Goal: Transaction & Acquisition: Purchase product/service

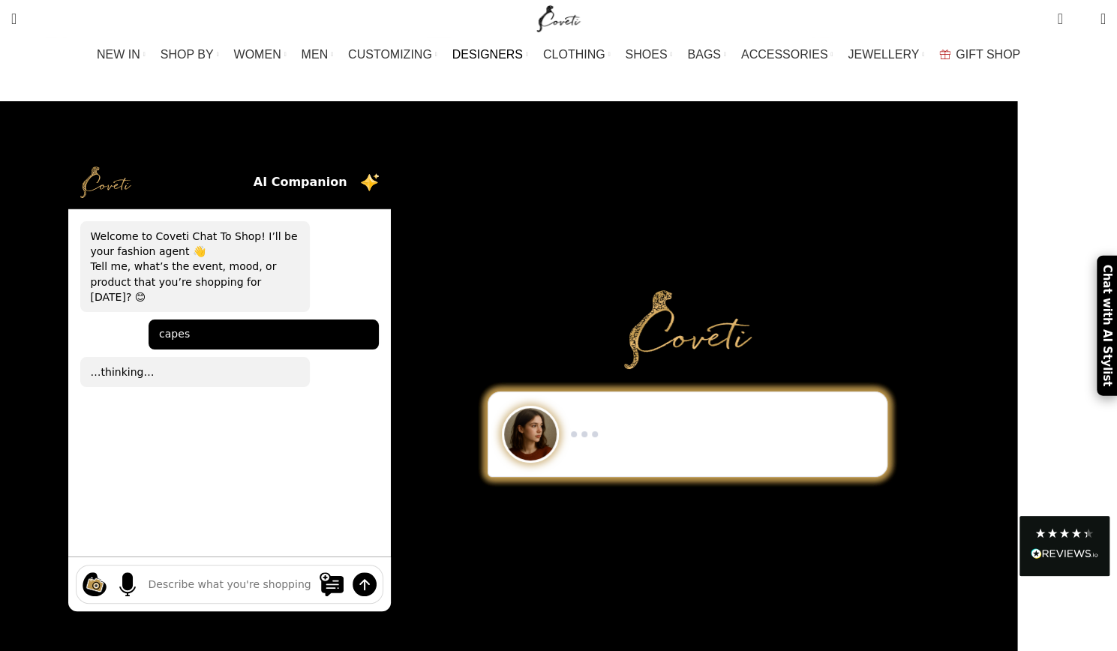
click at [516, 55] on span "DESIGNERS" at bounding box center [487, 54] width 70 height 14
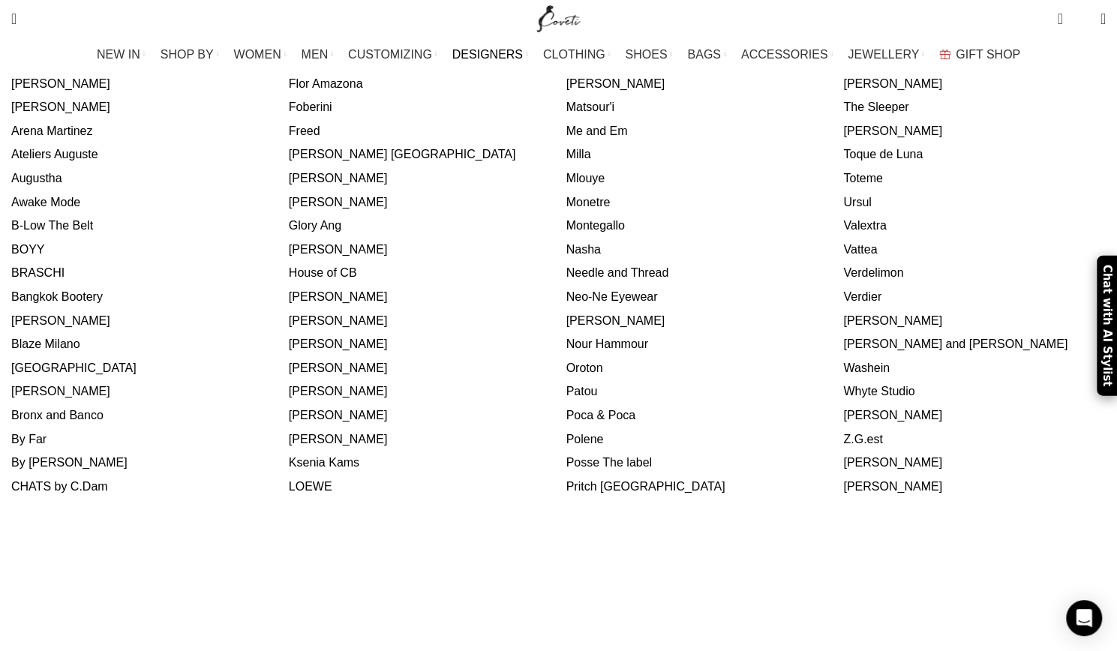
scroll to position [675, 0]
click at [843, 454] on link "[PERSON_NAME]" at bounding box center [892, 460] width 99 height 13
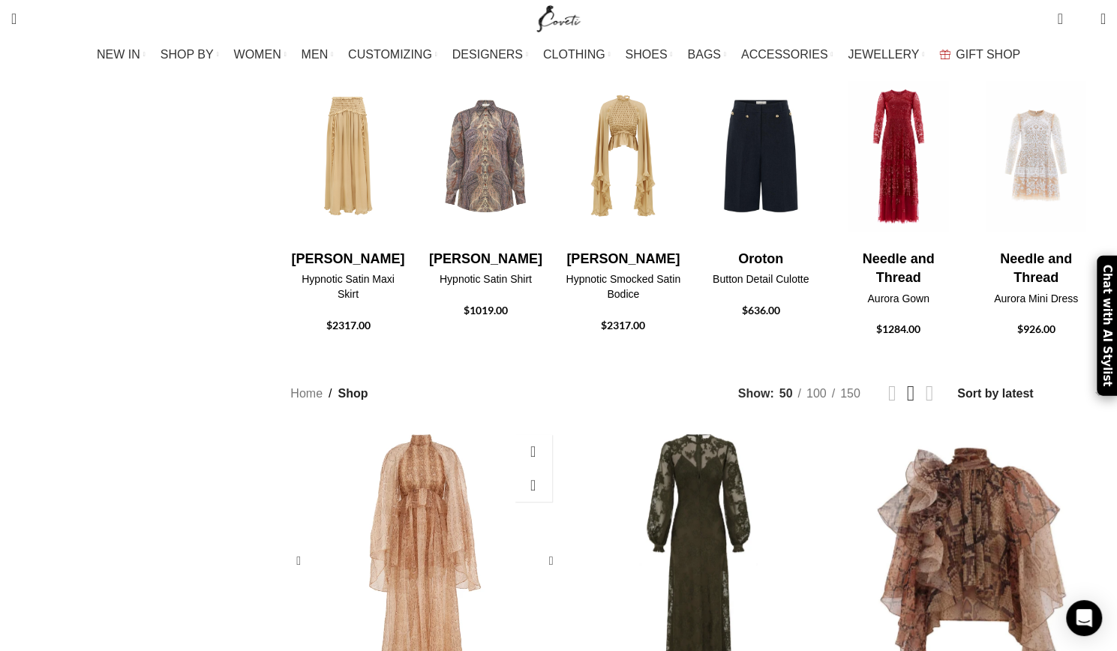
scroll to position [450, 0]
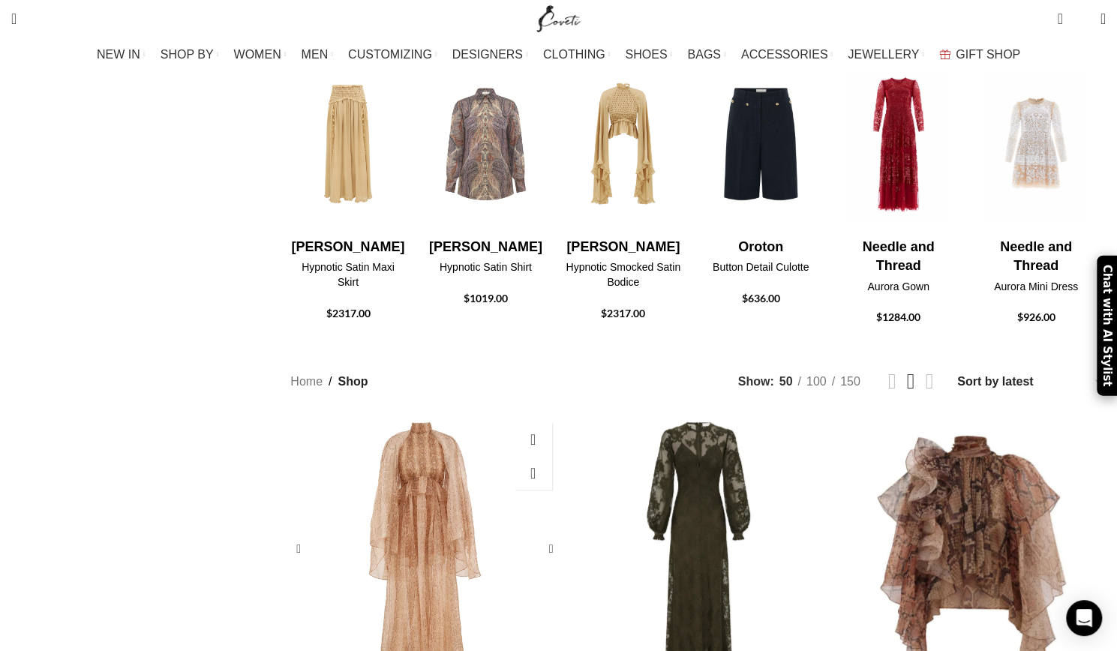
click at [444, 432] on div "Memento Smocked Flutter Dress" at bounding box center [425, 549] width 38 height 268
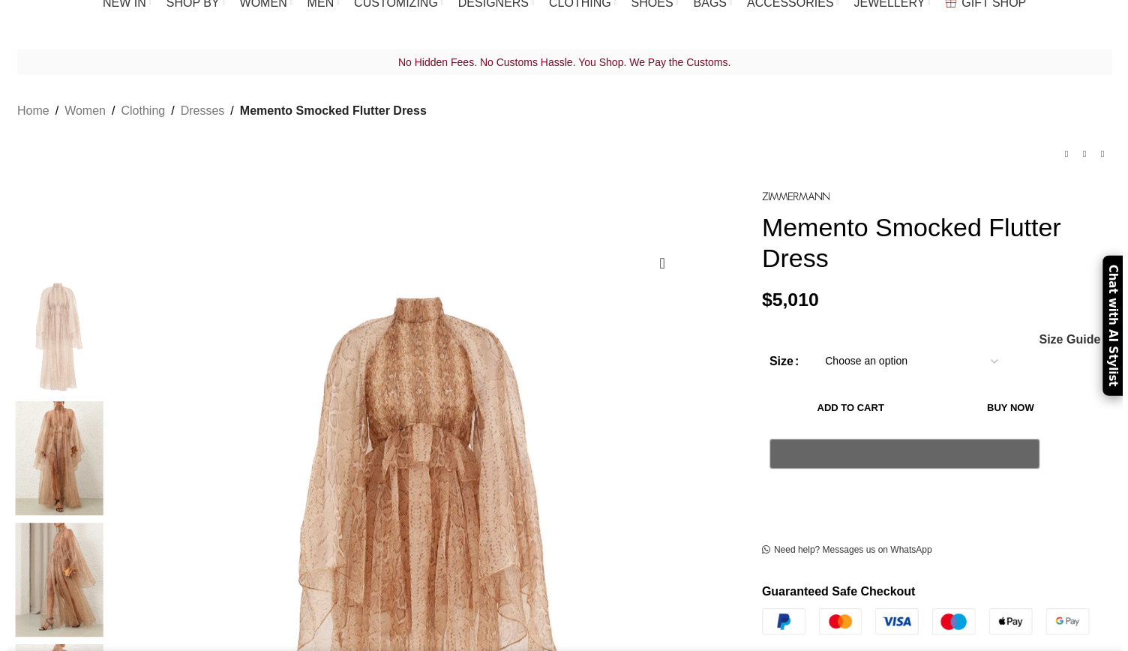
scroll to position [75, 0]
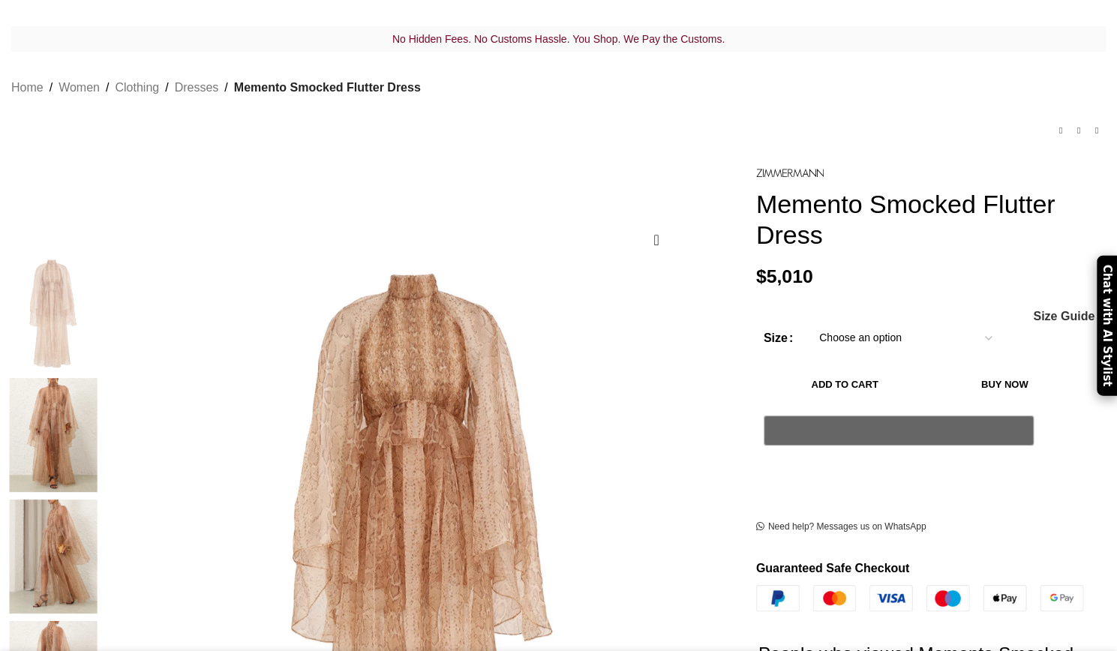
click at [948, 322] on select "Choose an option 6 UK 8 UK 10 UK 12 UK 14 UK 16 UK" at bounding box center [905, 337] width 195 height 31
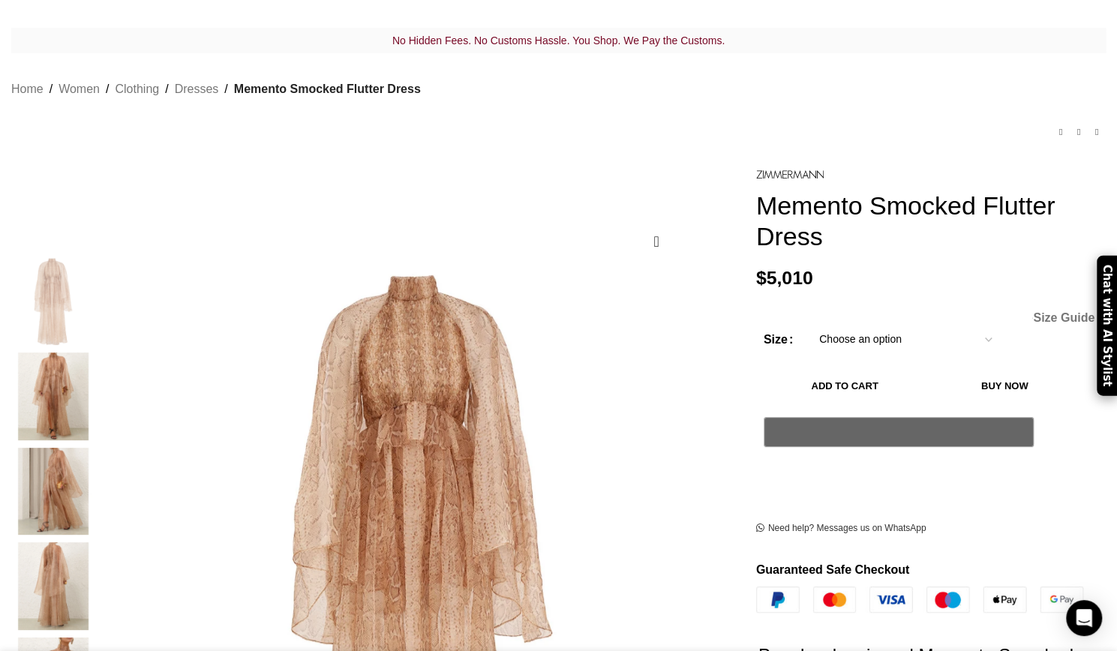
click at [1033, 312] on span "Size Guide" at bounding box center [1063, 318] width 61 height 12
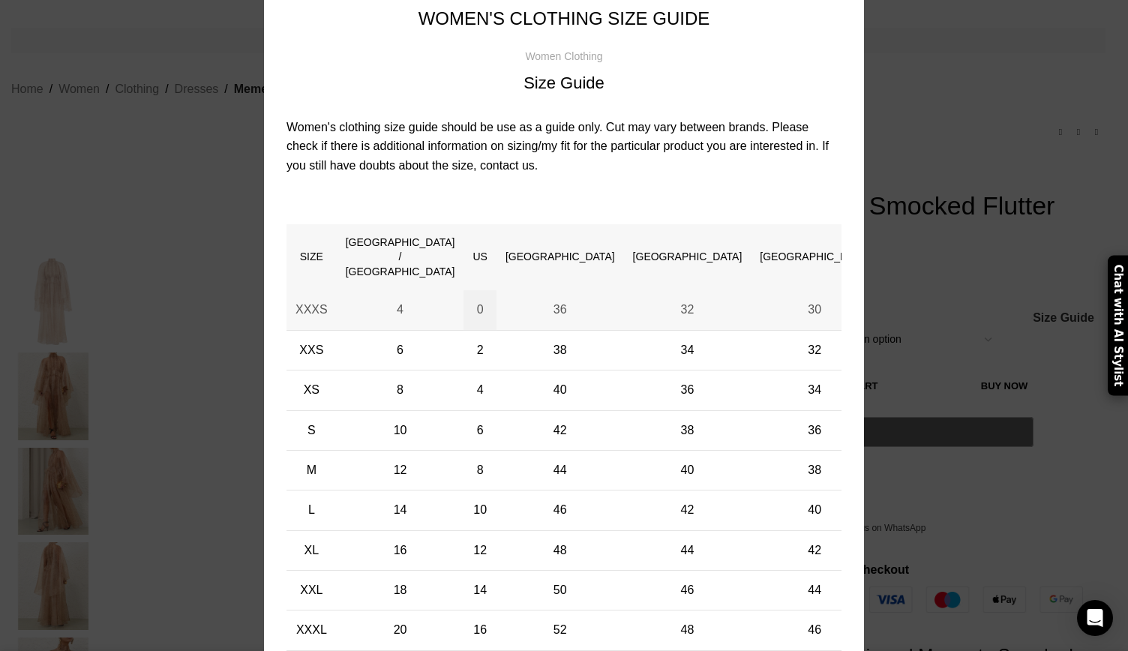
scroll to position [0, 316]
click at [386, 118] on p "Women's clothing size guide should be use as a guide only. Cut may vary between…" at bounding box center [563, 147] width 555 height 58
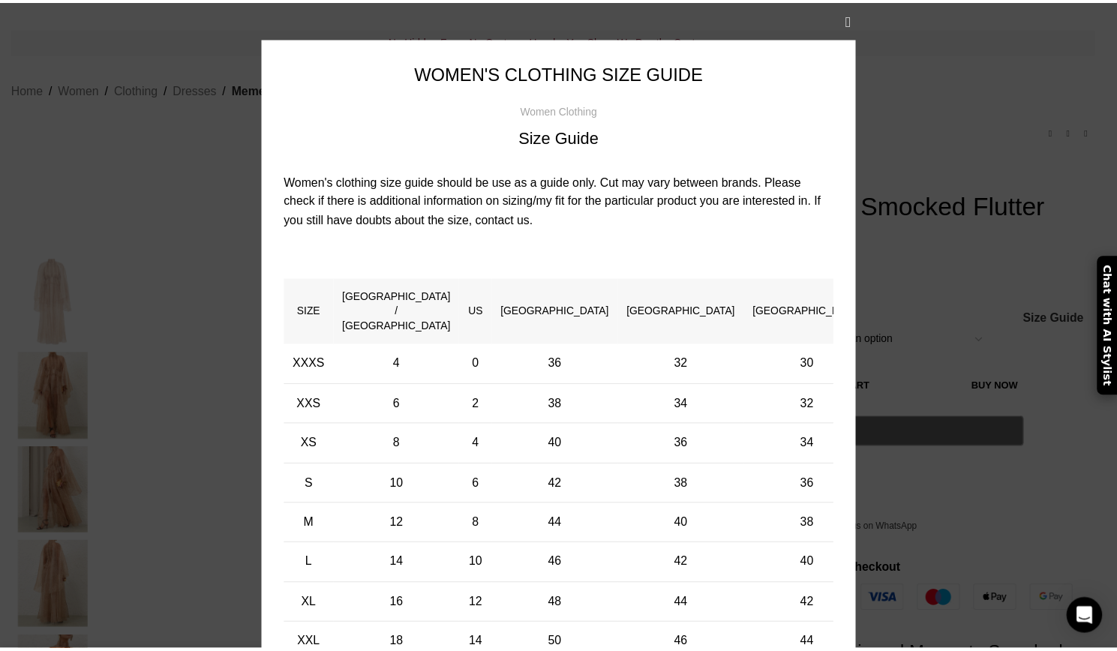
scroll to position [0, 473]
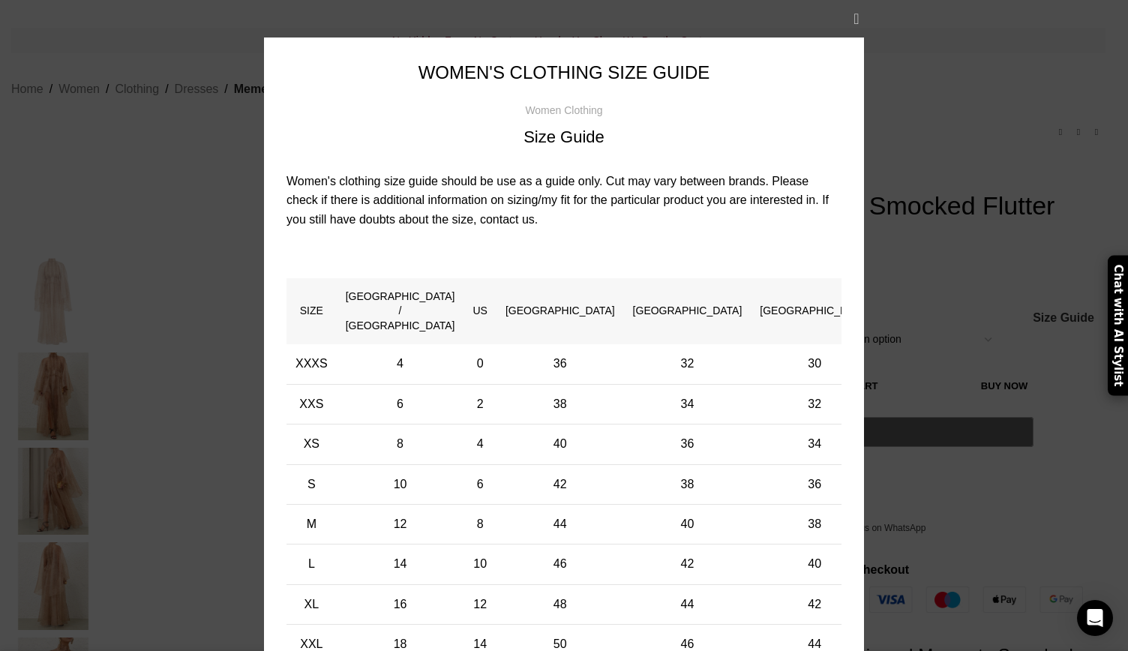
click at [853, 14] on button "×" at bounding box center [856, 18] width 37 height 37
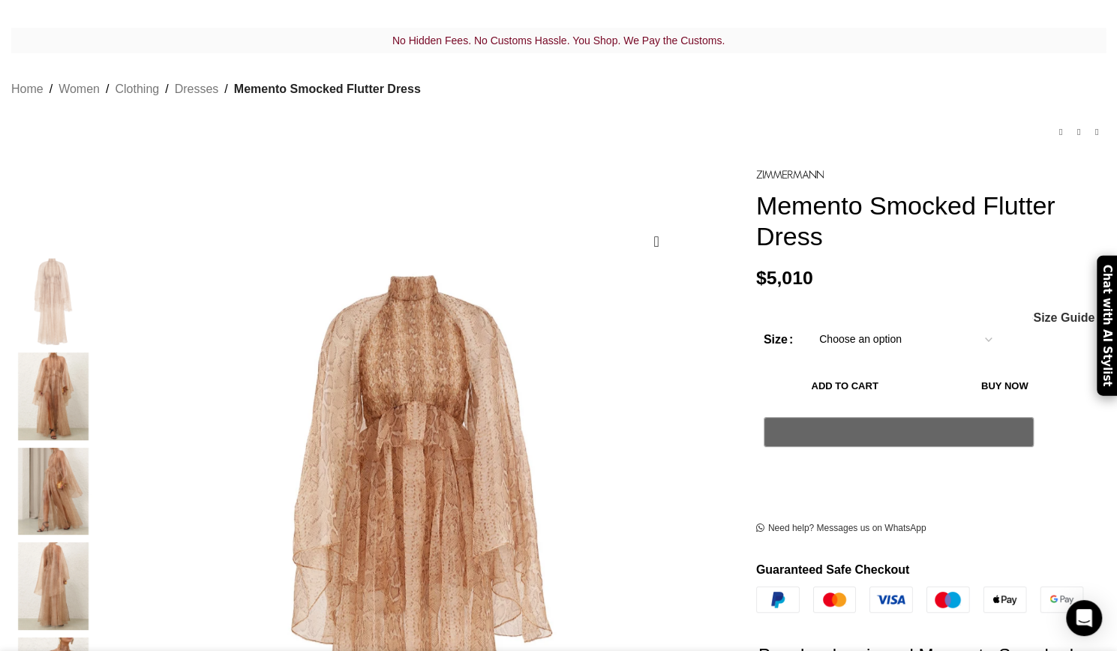
click at [906, 324] on select "Choose an option 6 UK 8 UK 10 [GEOGRAPHIC_DATA] 12 [GEOGRAPHIC_DATA] 14 [GEOGRA…" at bounding box center [905, 339] width 195 height 31
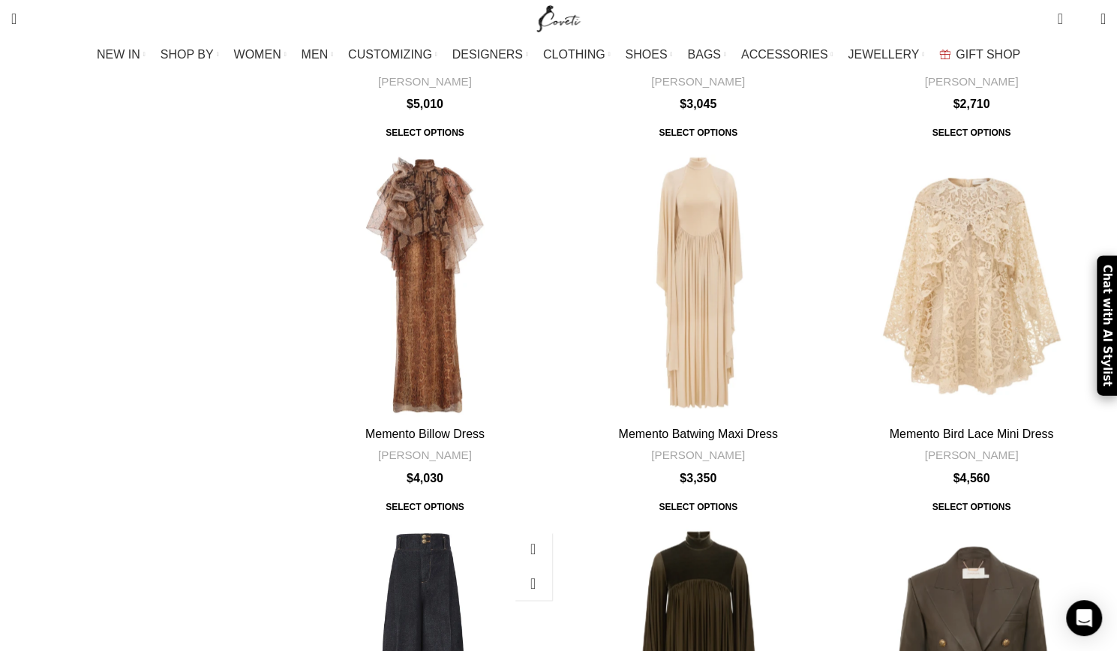
scroll to position [1125, 0]
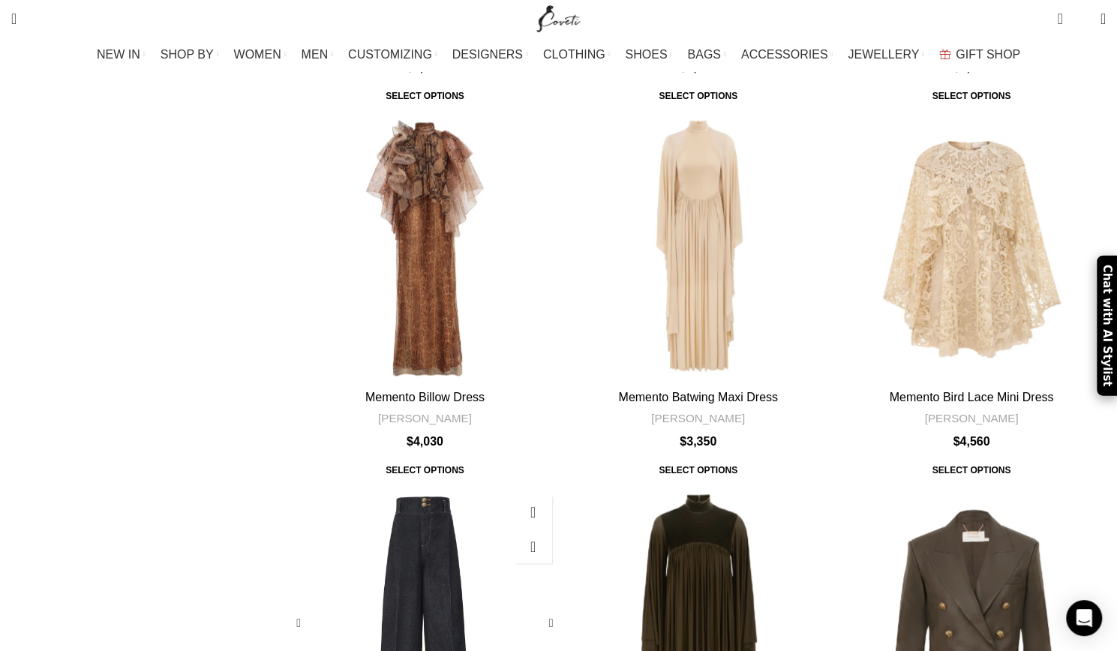
click at [444, 488] on div "Hypnotic Denim Tailored Pant" at bounding box center [425, 622] width 38 height 268
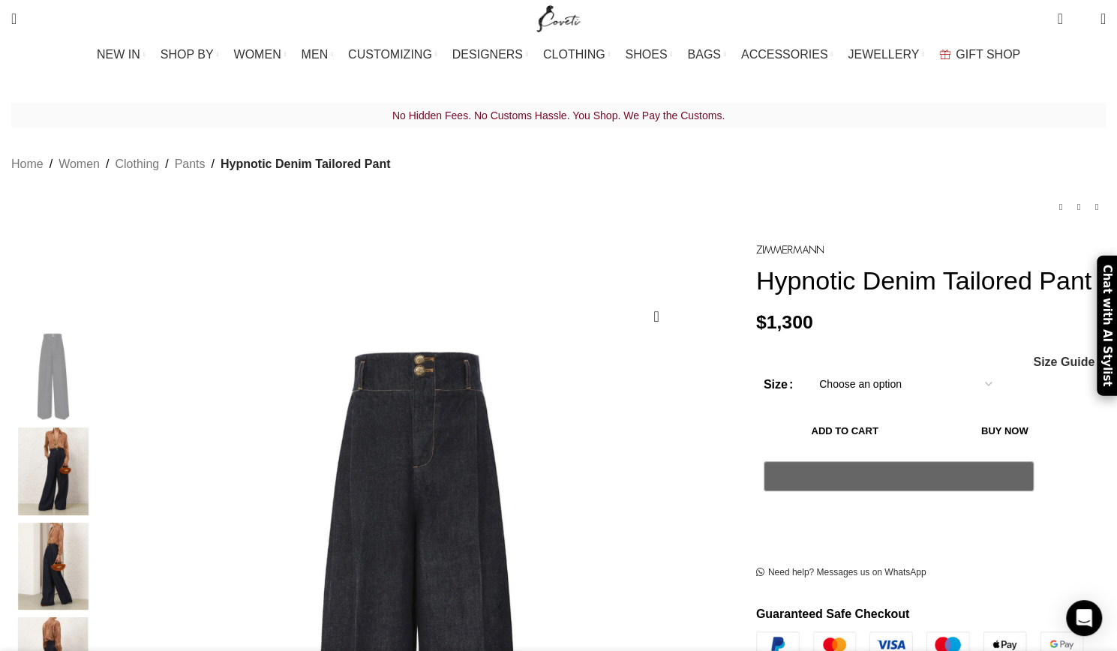
click at [946, 388] on select "Choose an option 6 UK 8 UK 10 [GEOGRAPHIC_DATA] 12 [GEOGRAPHIC_DATA] 14 [GEOGRA…" at bounding box center [905, 383] width 195 height 31
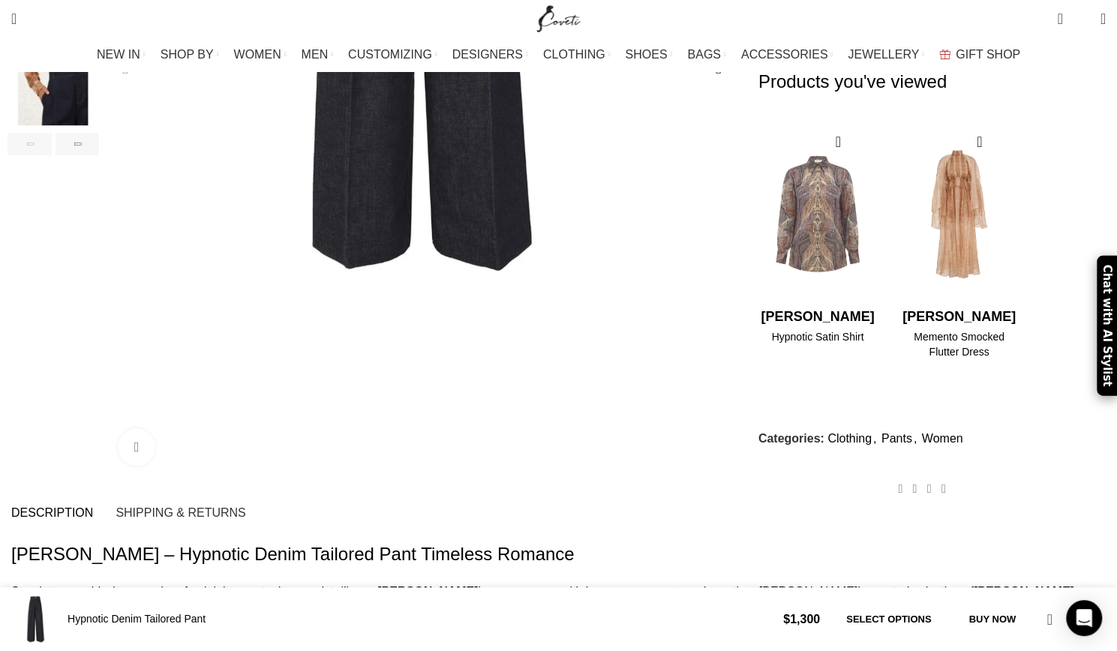
scroll to position [0, 631]
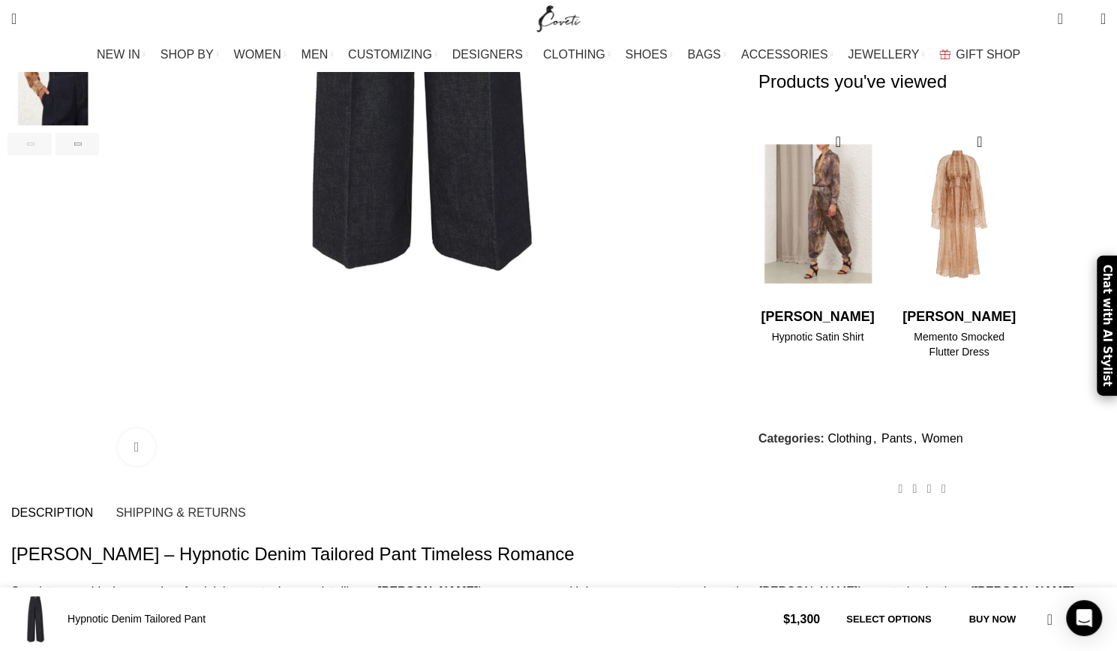
click at [789, 202] on img "1 / 2" at bounding box center [817, 213] width 122 height 185
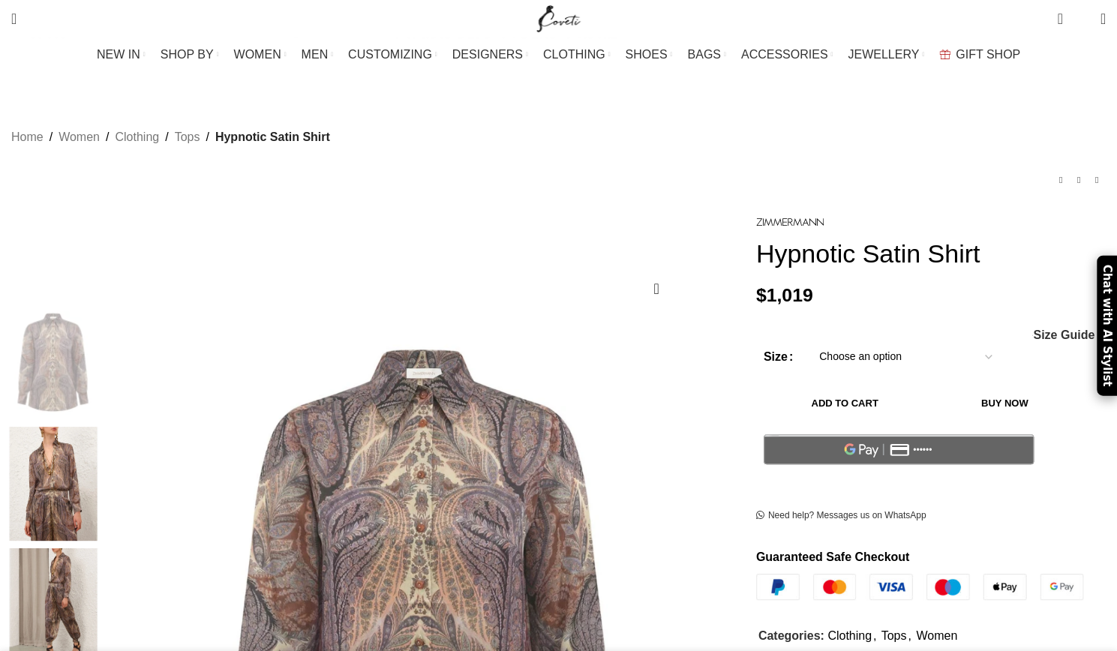
scroll to position [75, 0]
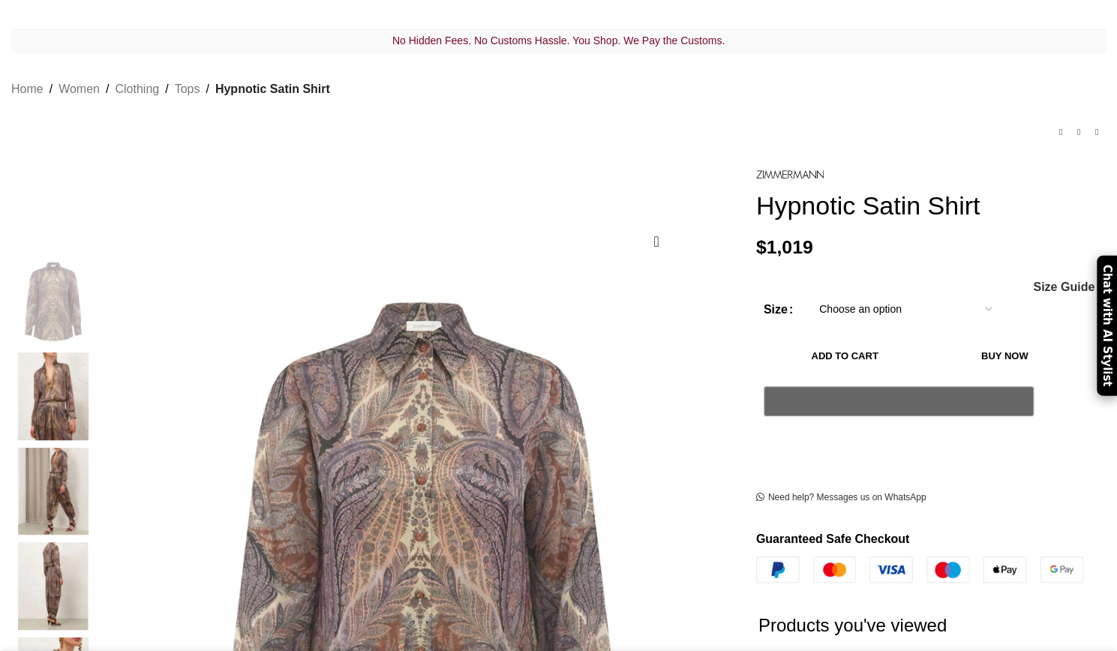
click at [956, 293] on select "Choose an option 6 UK 8 UK 10 [GEOGRAPHIC_DATA] 12 [GEOGRAPHIC_DATA] 14 [GEOGRA…" at bounding box center [905, 308] width 195 height 31
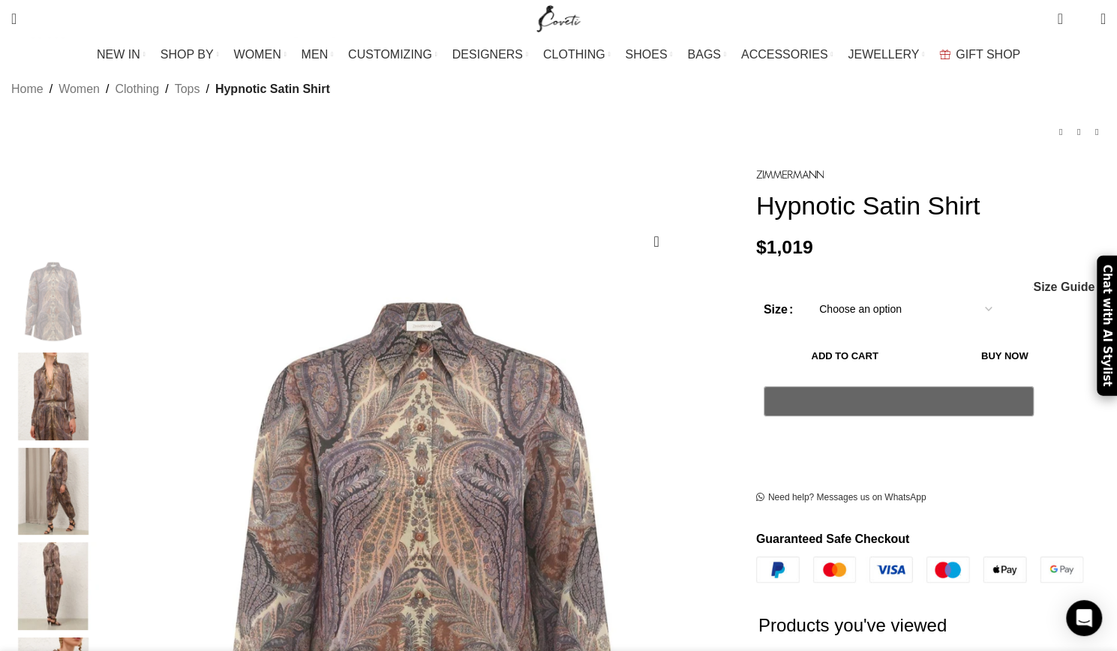
scroll to position [0, 473]
